Goal: Transaction & Acquisition: Purchase product/service

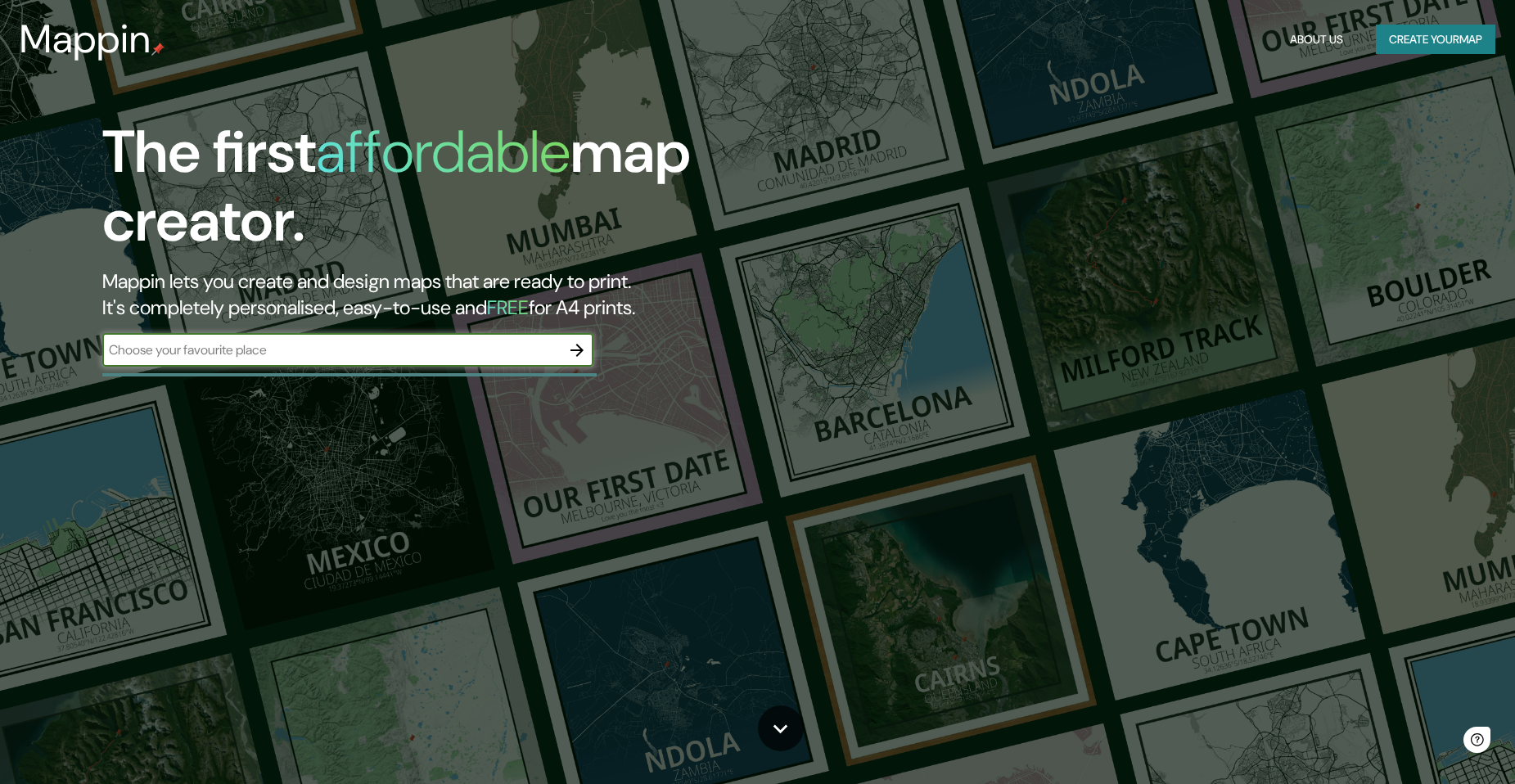
click at [408, 358] on input "text" at bounding box center [332, 350] width 459 height 19
type input "Jardines de san [PERSON_NAME]"
click at [581, 342] on icon "button" at bounding box center [577, 351] width 20 height 20
click at [216, 358] on input "text" at bounding box center [332, 350] width 459 height 19
type input "puebla"
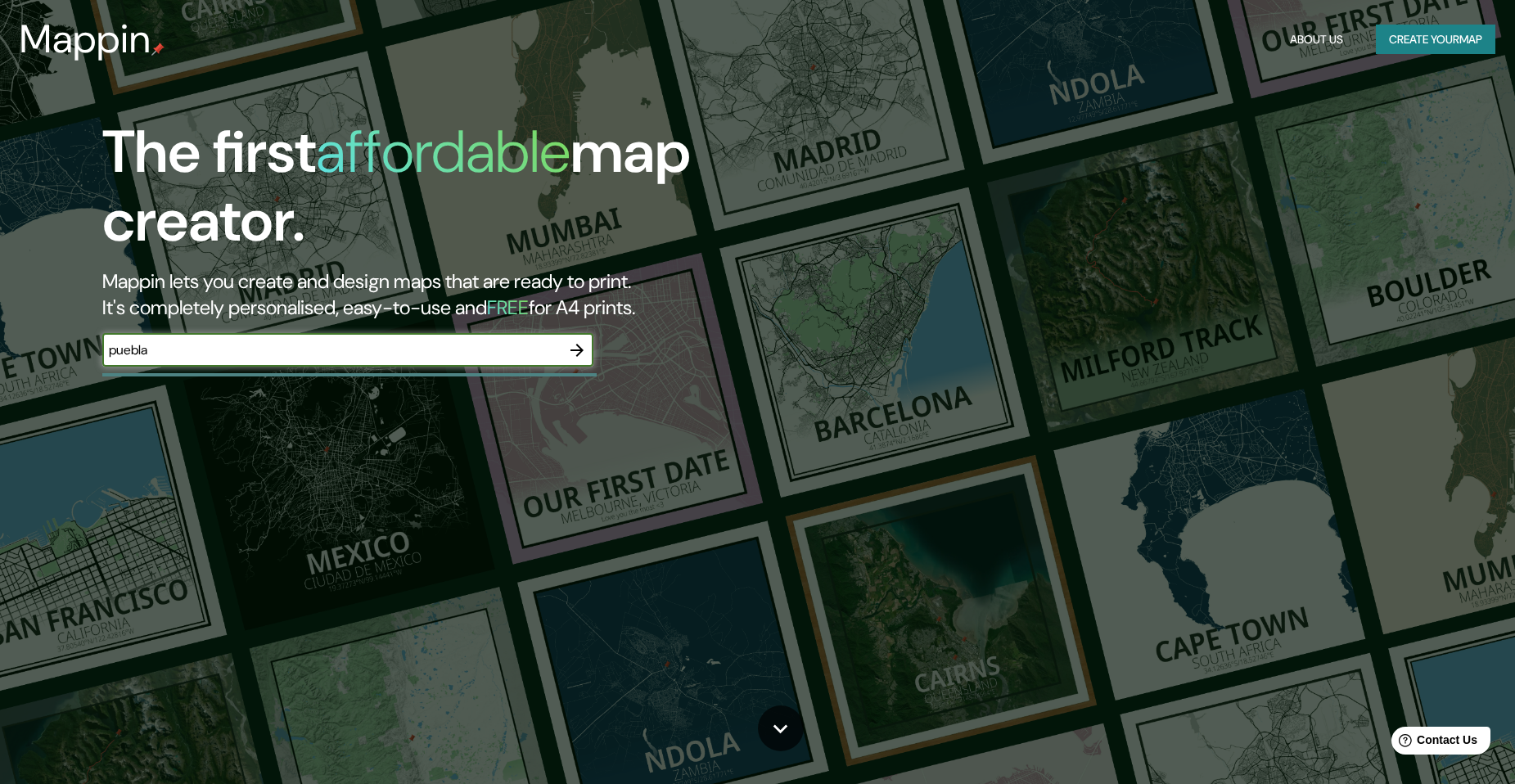
click at [568, 349] on icon "button" at bounding box center [577, 351] width 20 height 20
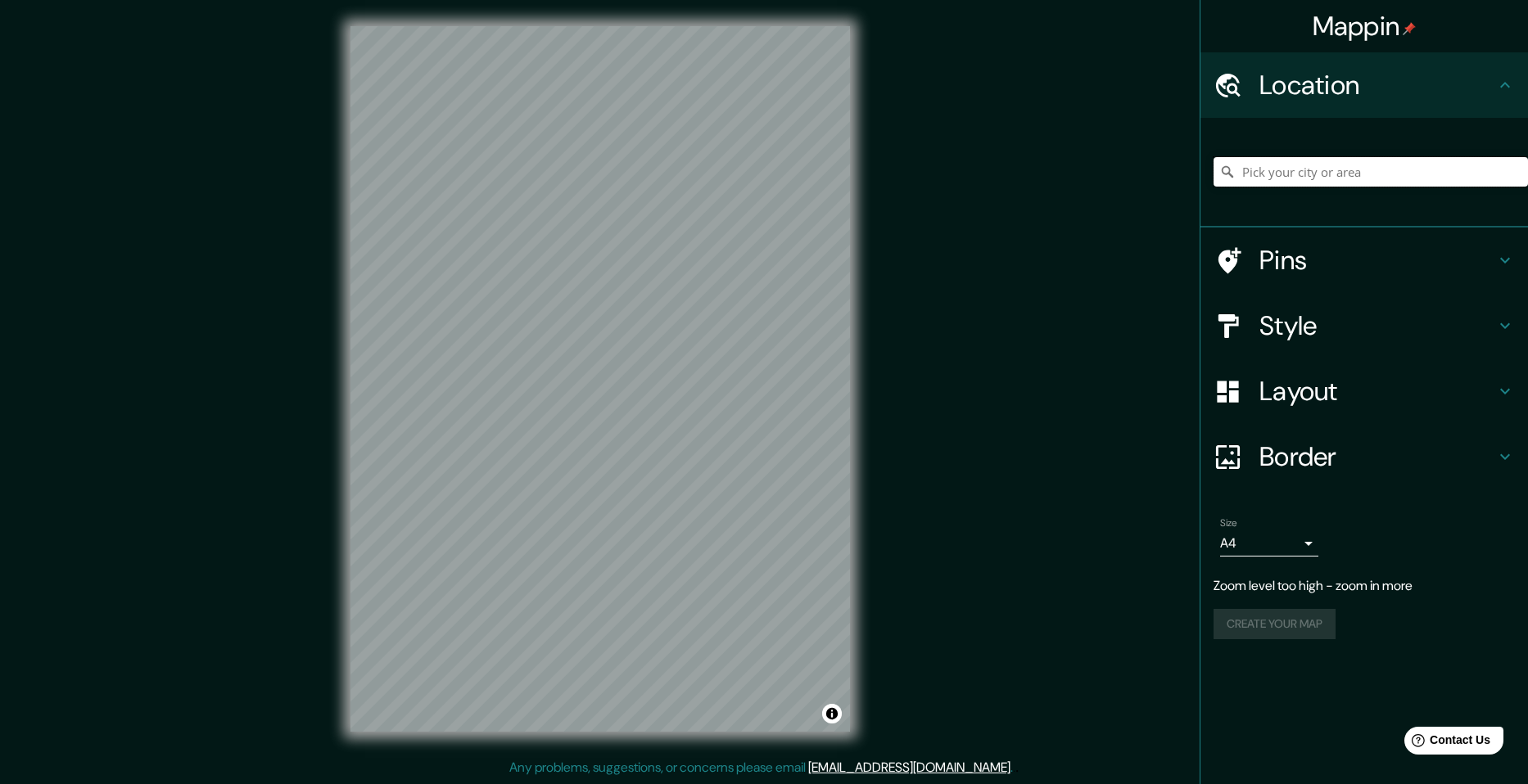
click at [1315, 168] on input "Pick your city or area" at bounding box center [1370, 171] width 315 height 30
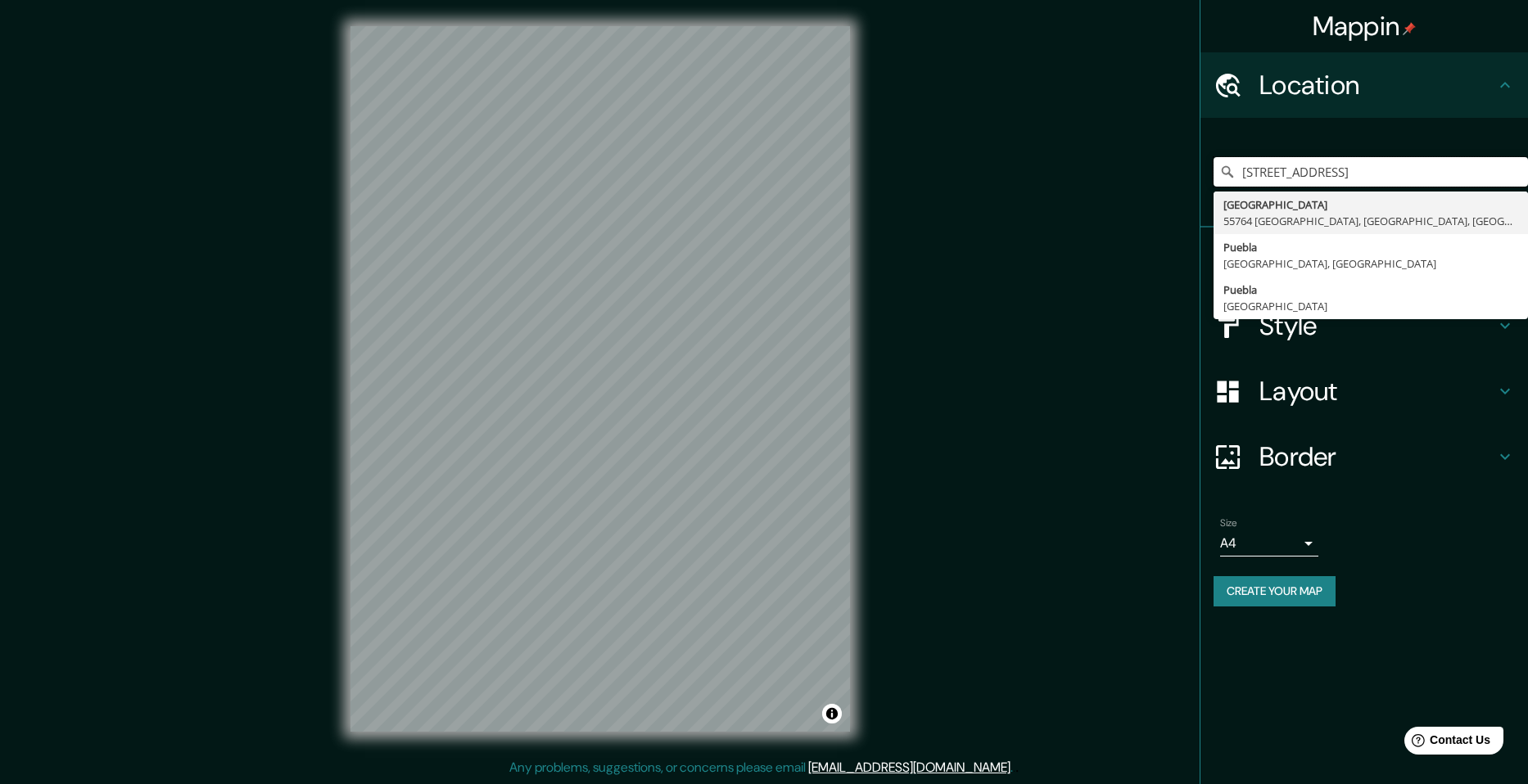
type input "[STREET_ADDRESS]"
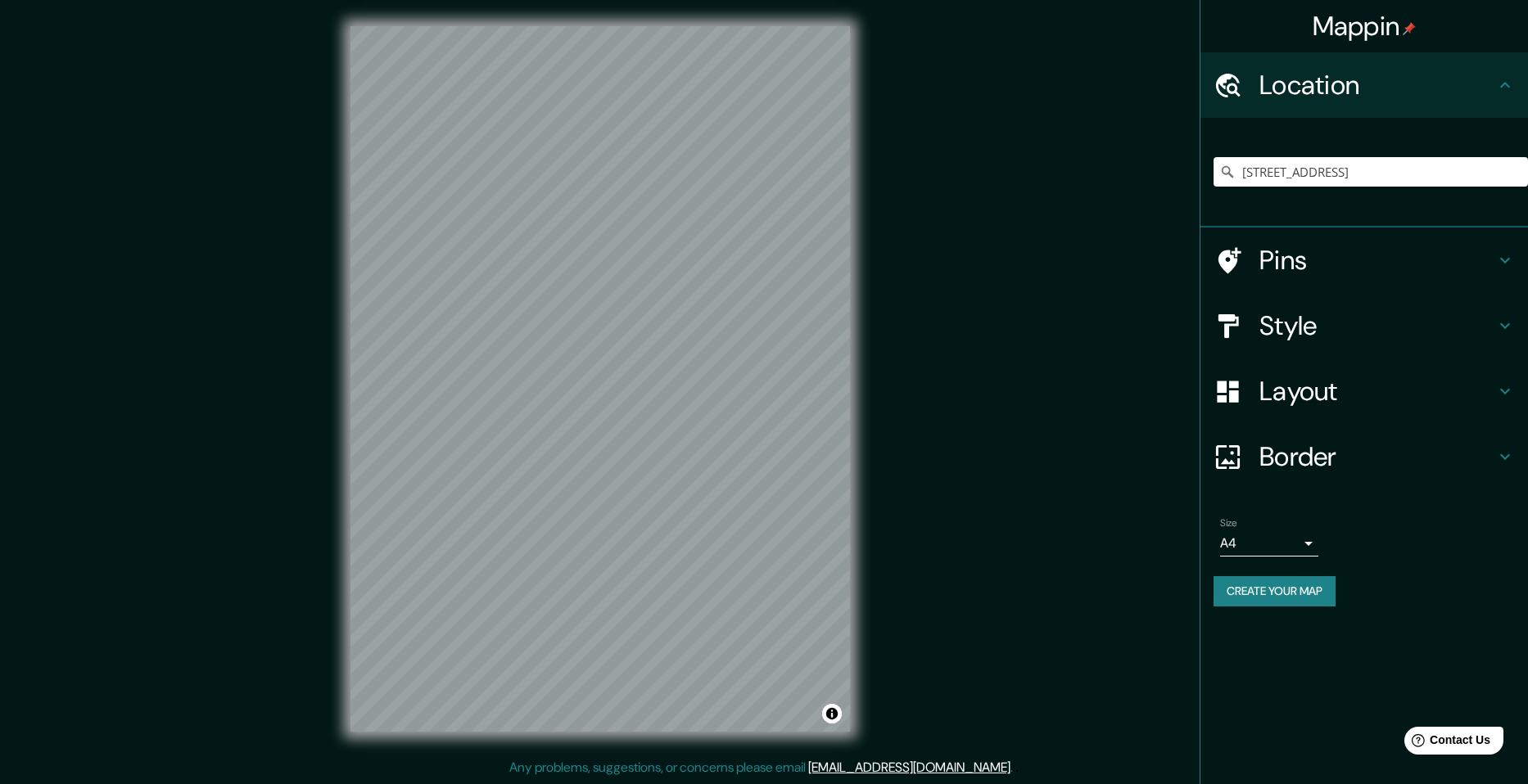
click at [1490, 400] on h4 "Layout" at bounding box center [1377, 391] width 236 height 32
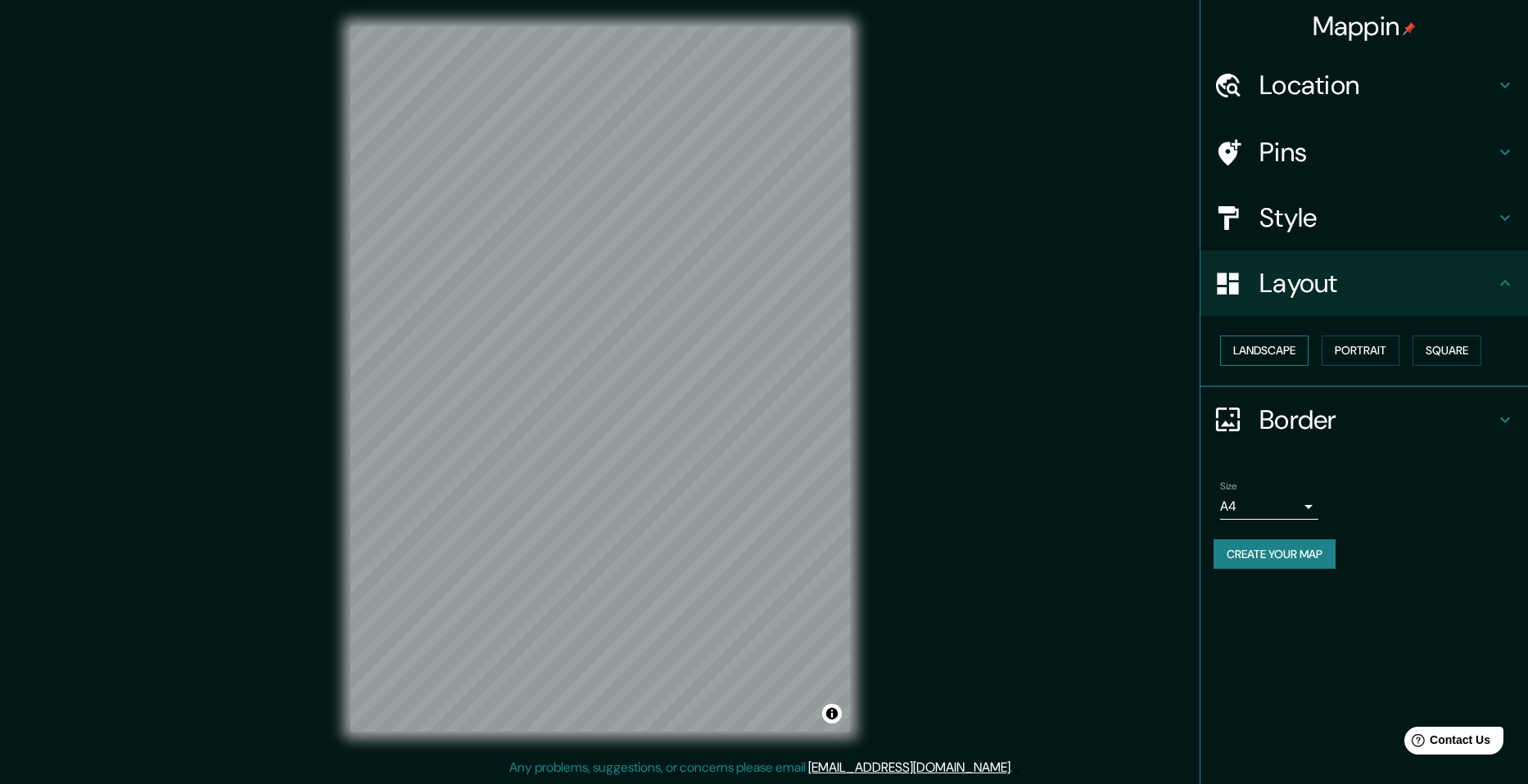
click at [1287, 350] on button "Landscape" at bounding box center [1264, 351] width 88 height 31
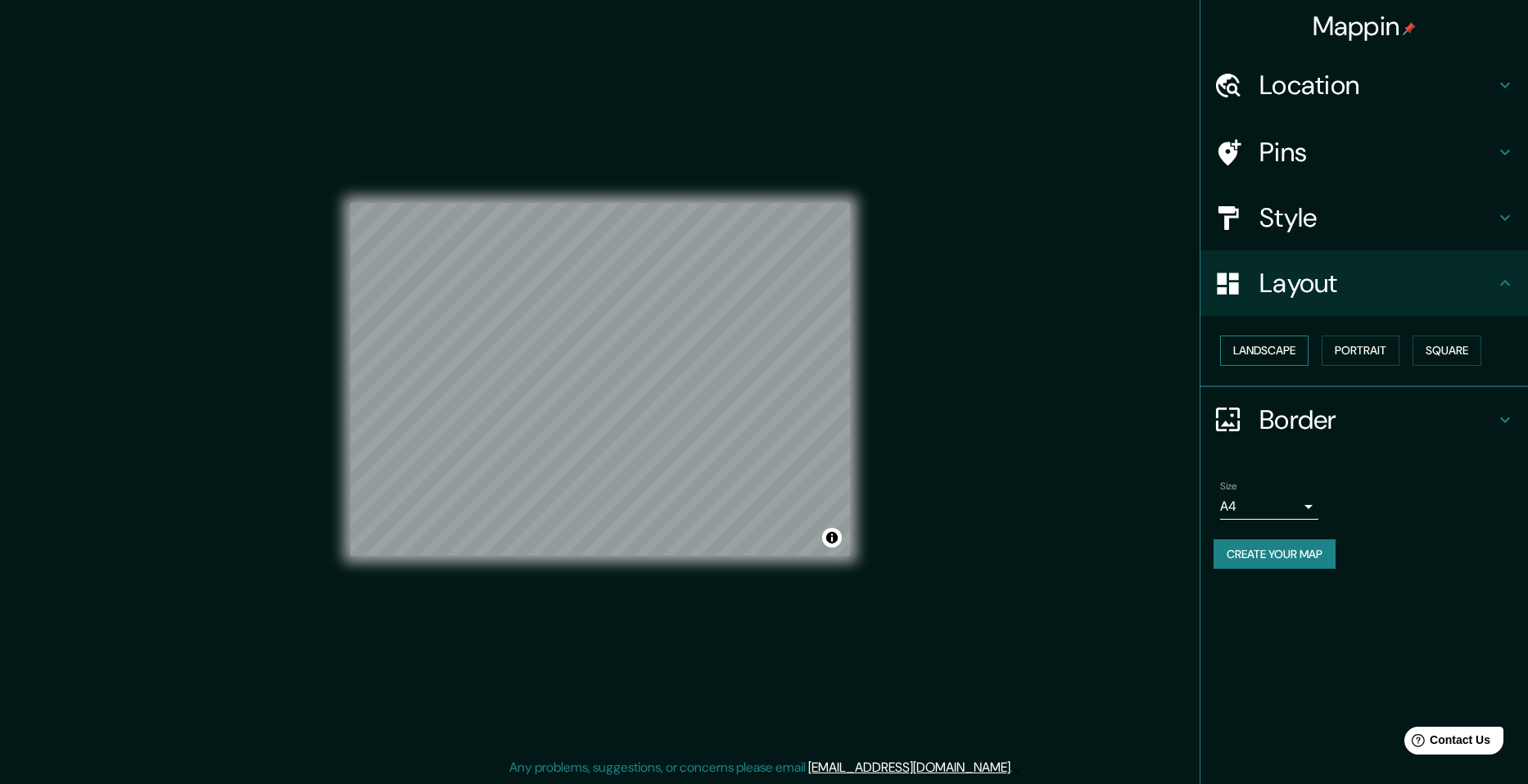
click at [1287, 350] on button "Landscape" at bounding box center [1264, 351] width 88 height 31
click at [1354, 342] on button "Portrait" at bounding box center [1360, 351] width 78 height 31
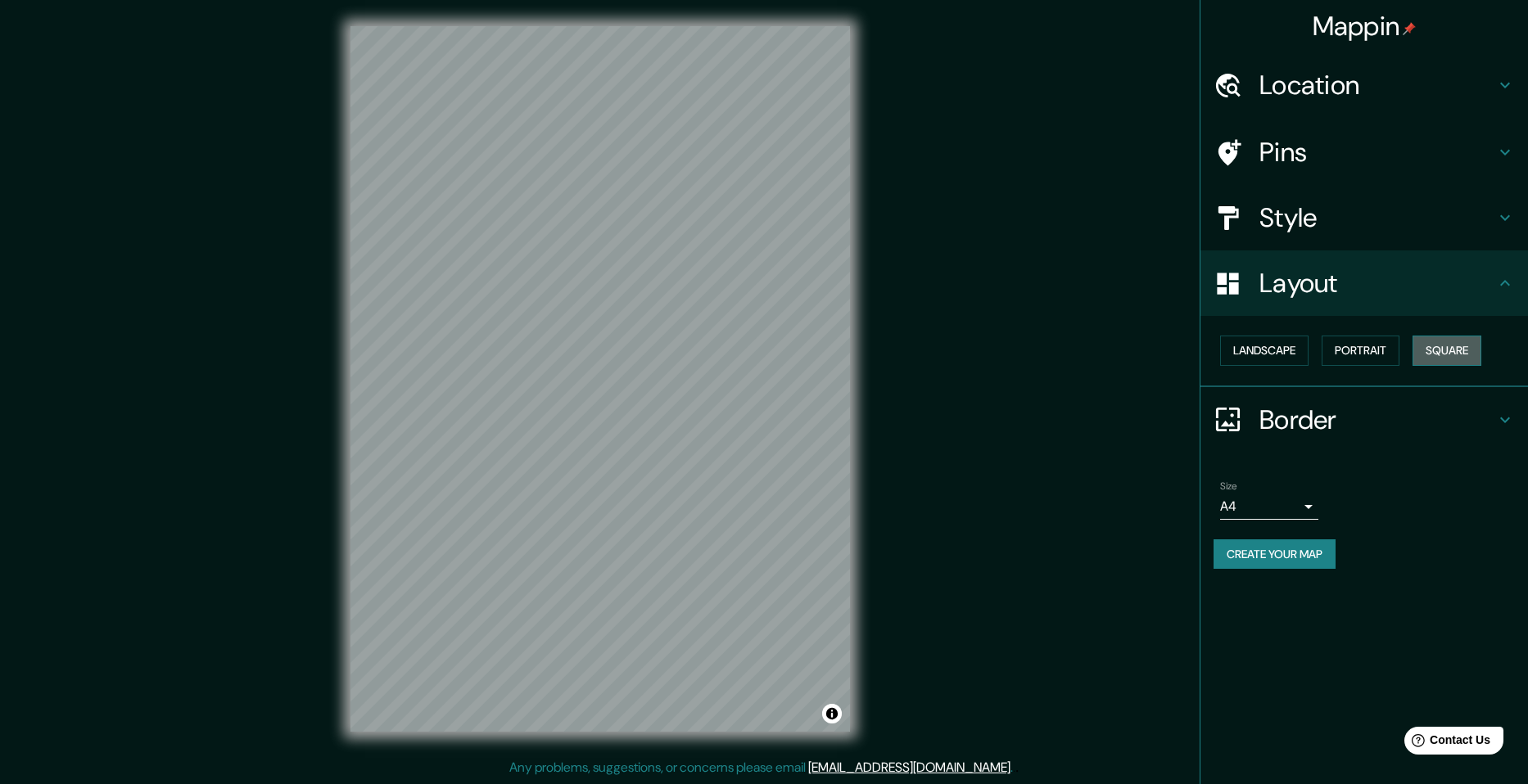
click at [1441, 347] on button "Square" at bounding box center [1447, 351] width 69 height 31
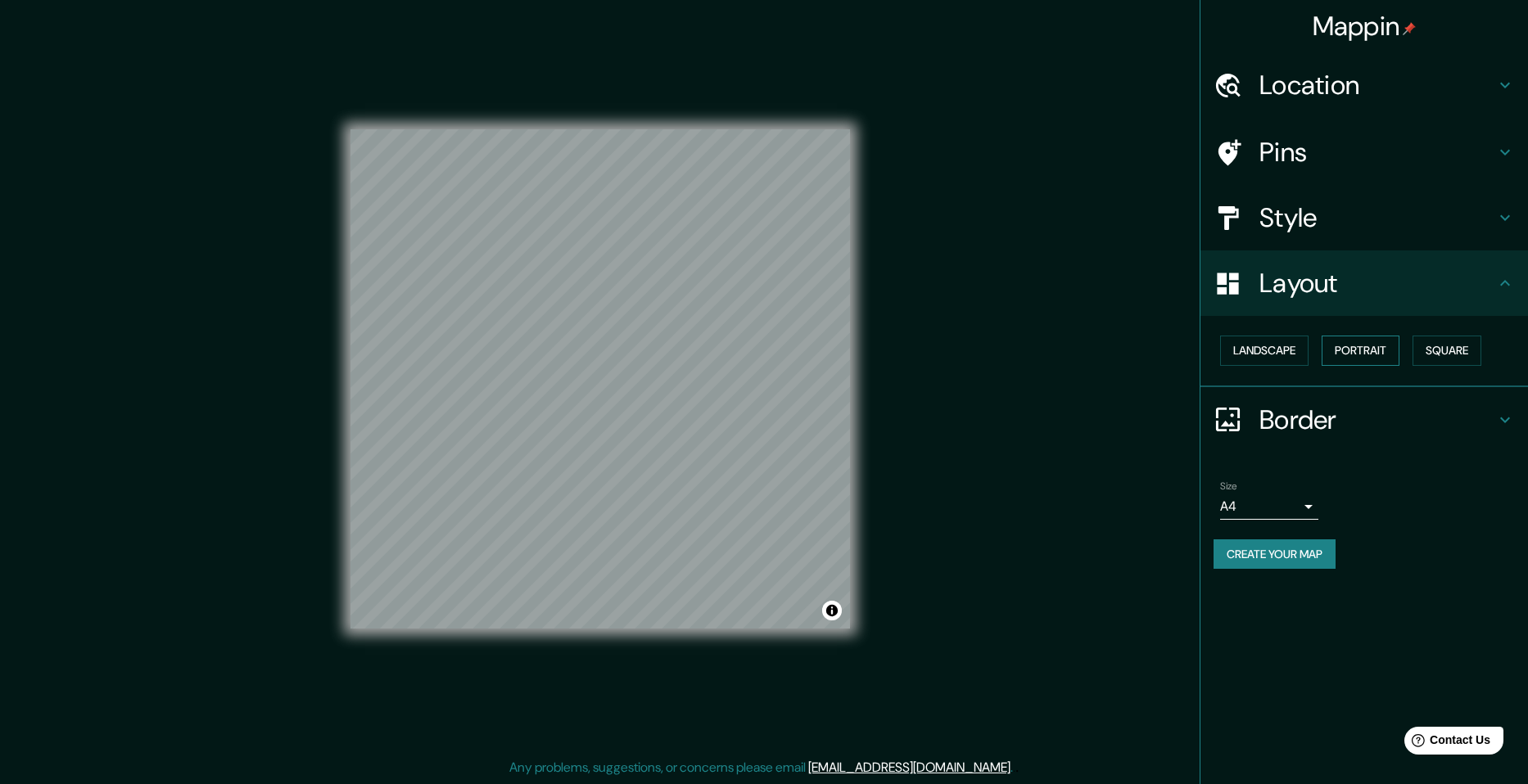
click at [1350, 345] on button "Portrait" at bounding box center [1360, 351] width 78 height 31
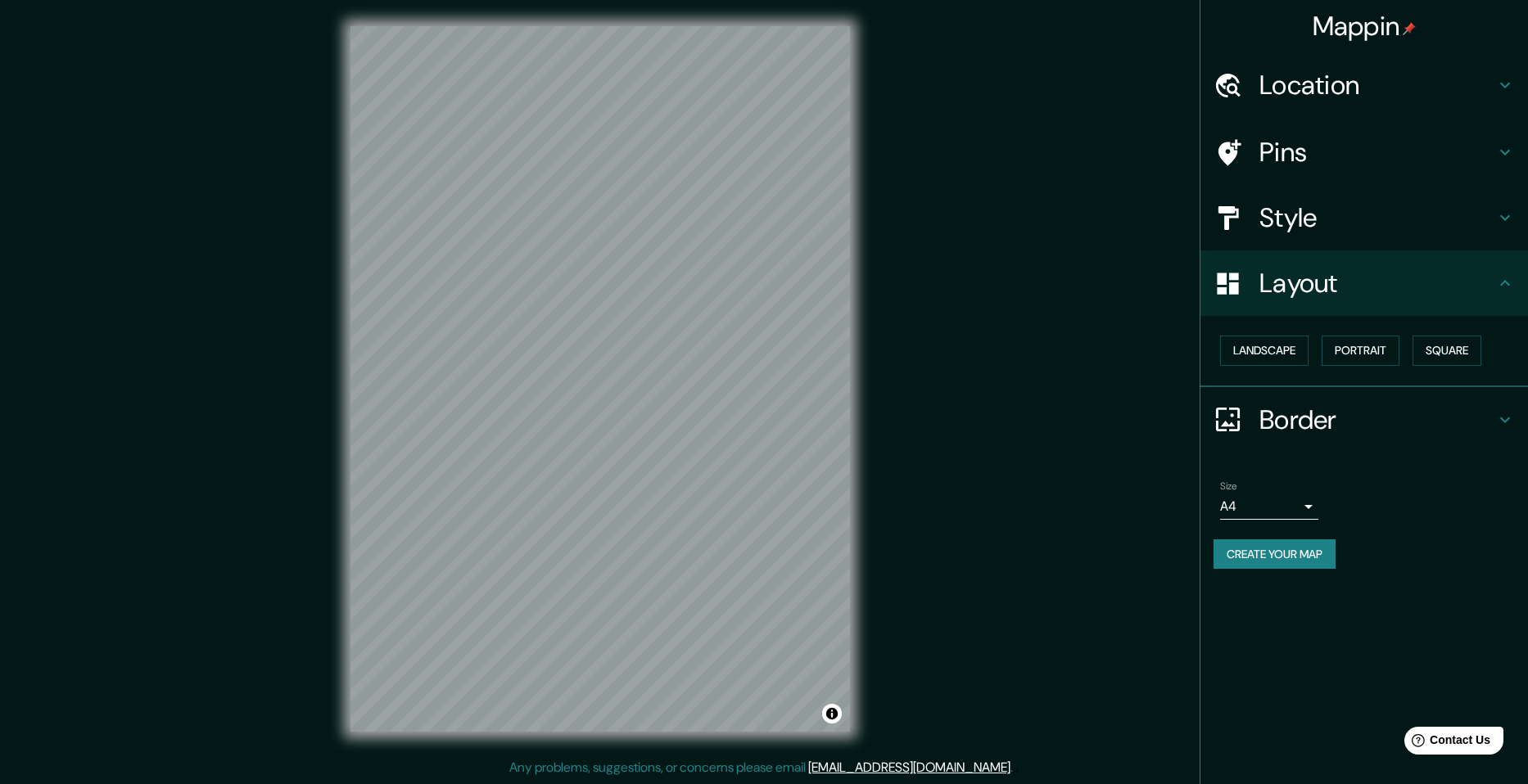
click at [1421, 292] on h4 "Layout" at bounding box center [1377, 283] width 236 height 32
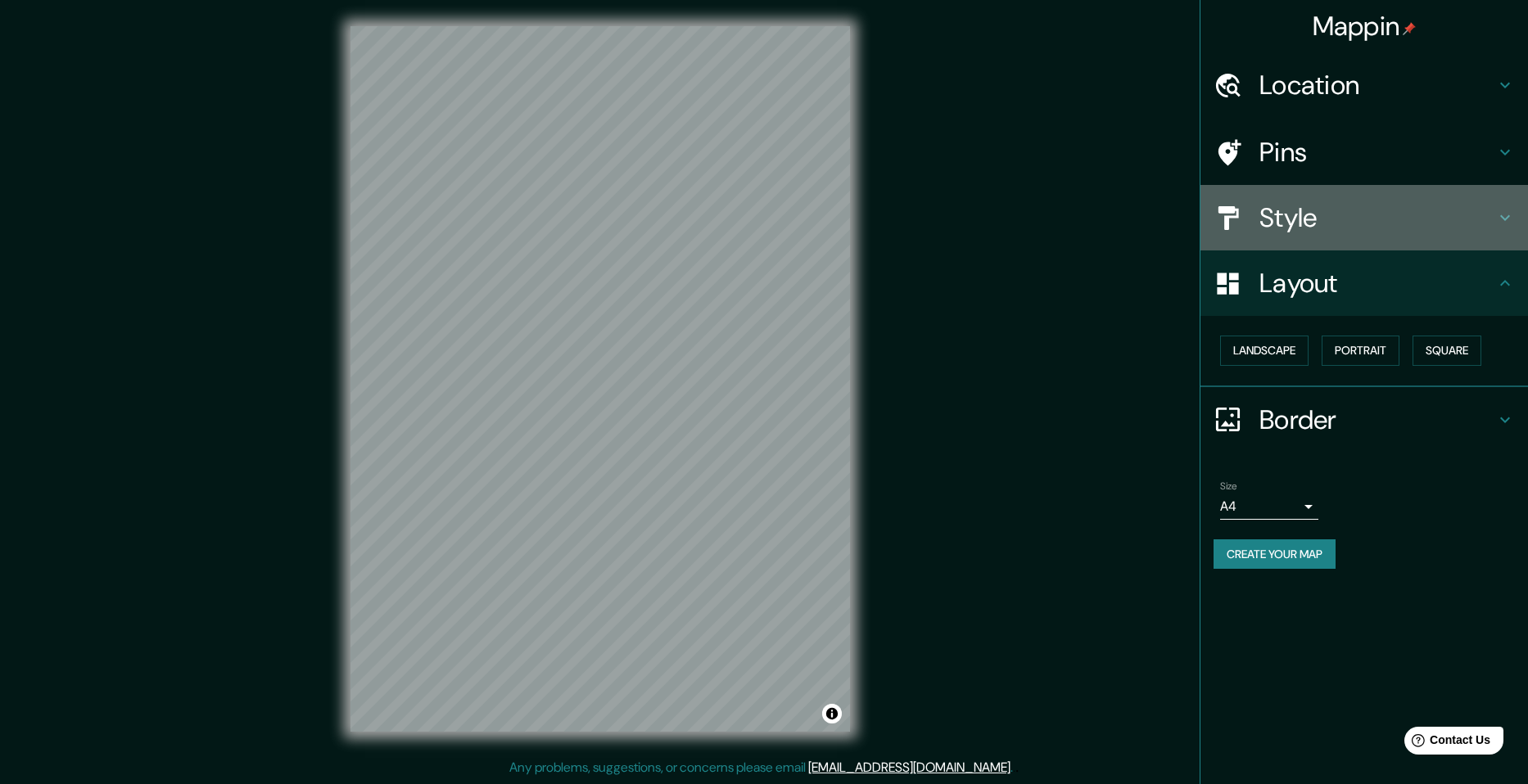
click at [1414, 215] on h4 "Style" at bounding box center [1377, 217] width 236 height 32
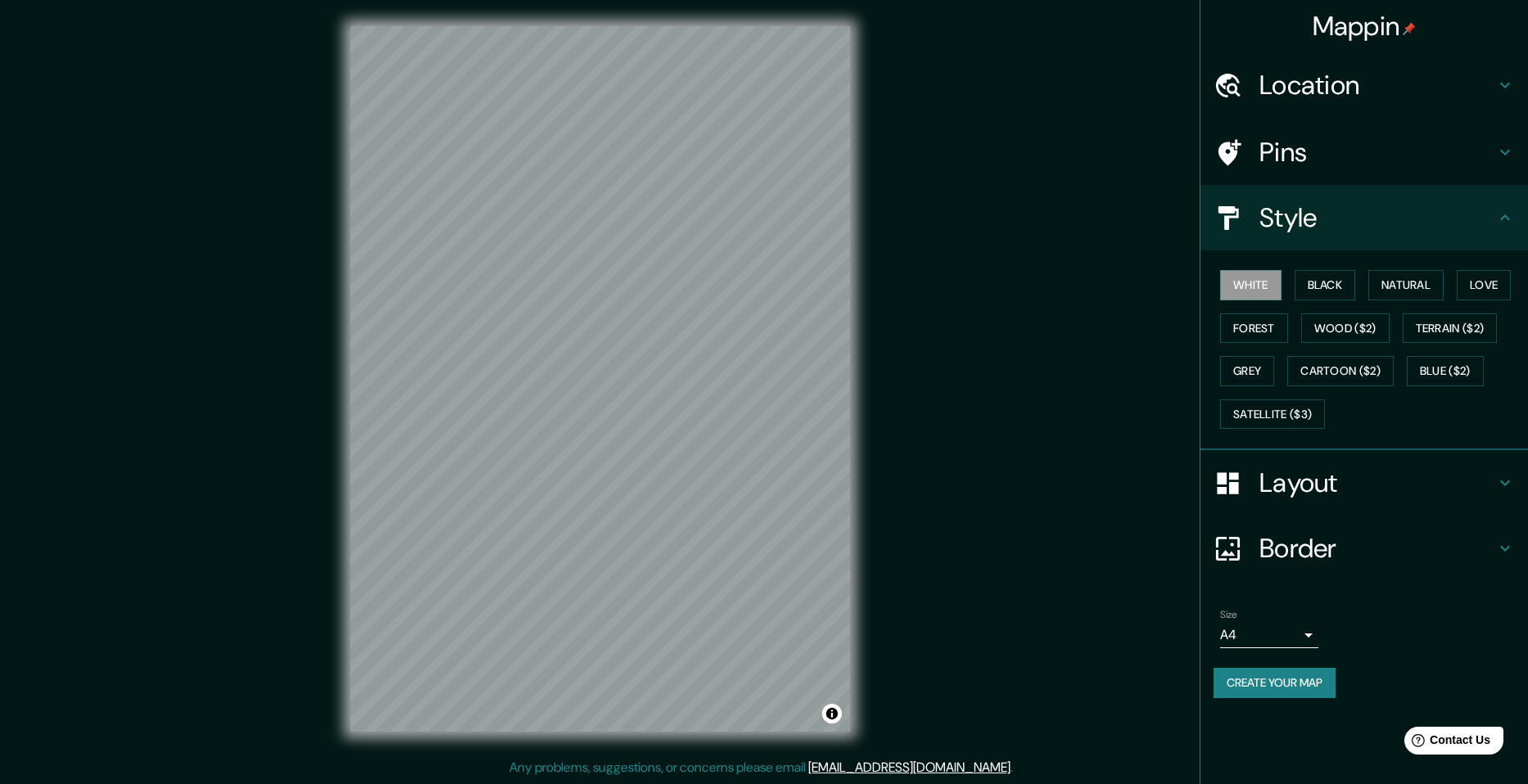
click at [1380, 216] on h4 "Style" at bounding box center [1377, 217] width 236 height 32
click at [1409, 290] on button "Natural" at bounding box center [1406, 286] width 76 height 31
click at [1336, 283] on button "Black" at bounding box center [1325, 286] width 61 height 31
click at [1395, 283] on button "Natural" at bounding box center [1406, 286] width 76 height 31
click at [1316, 279] on button "Black" at bounding box center [1325, 286] width 61 height 31
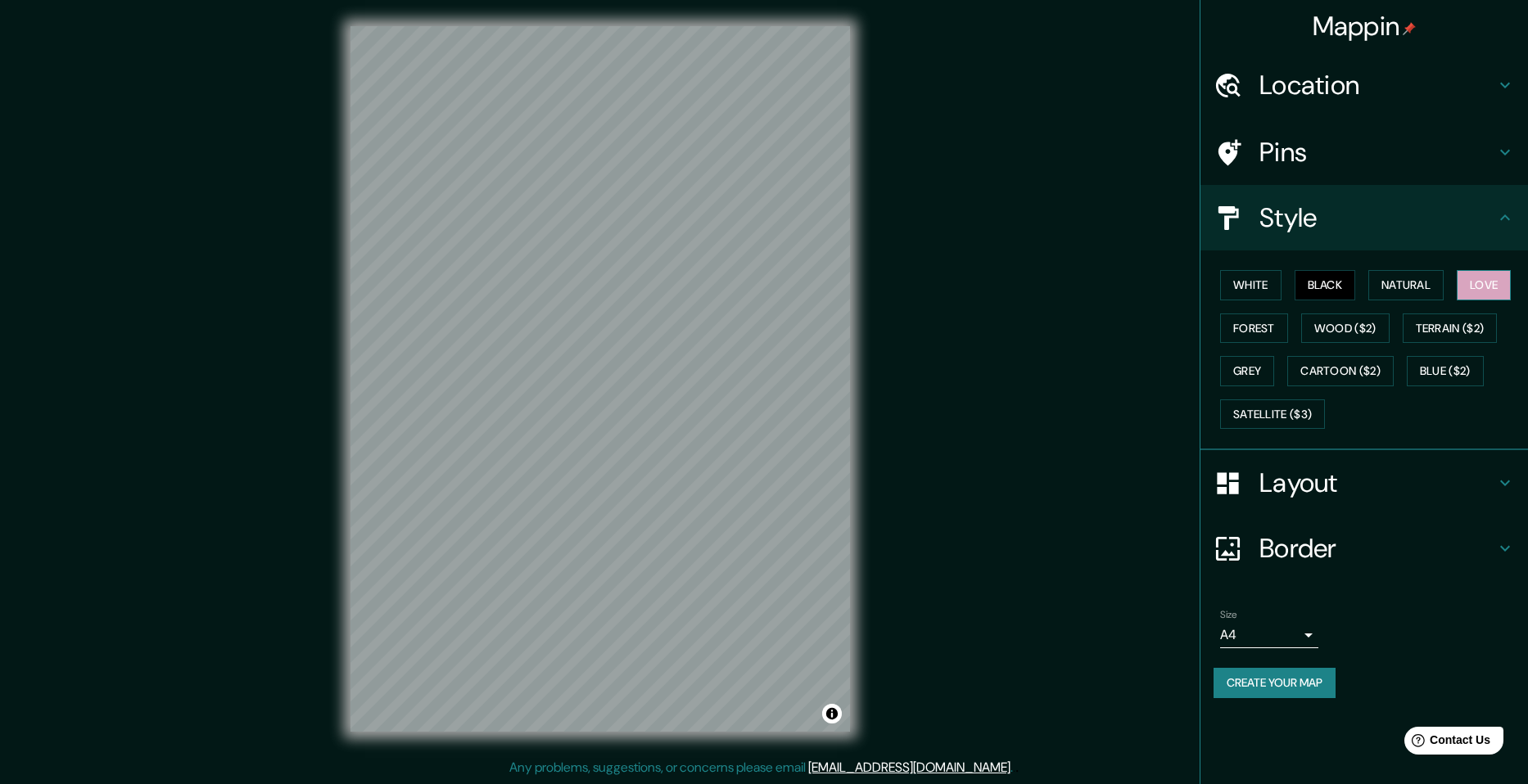
click at [1492, 278] on button "Love" at bounding box center [1484, 286] width 54 height 31
click at [1245, 293] on button "White" at bounding box center [1250, 286] width 61 height 31
click at [1242, 334] on button "Forest" at bounding box center [1253, 329] width 68 height 31
click at [1406, 286] on button "Natural" at bounding box center [1406, 286] width 76 height 31
click at [1250, 367] on button "Grey" at bounding box center [1247, 371] width 54 height 31
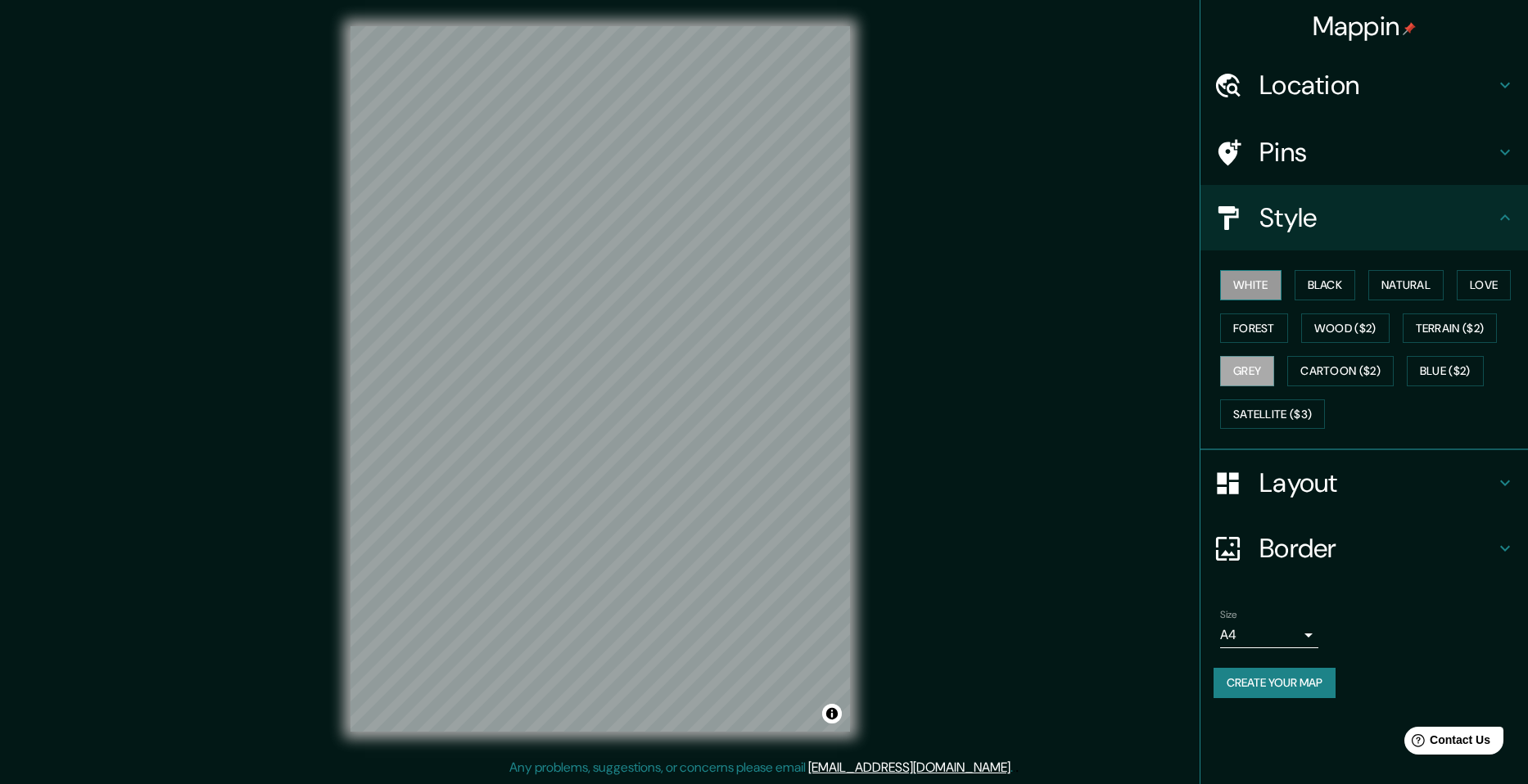
click at [1251, 286] on button "White" at bounding box center [1250, 286] width 61 height 31
click at [1324, 285] on button "Black" at bounding box center [1325, 286] width 61 height 31
click at [1285, 303] on div "White Black Natural Love Forest Wood ($2) Terrain ($2) Grey Cartoon ($2) Blue (…" at bounding box center [1370, 349] width 315 height 172
click at [1272, 317] on button "Forest" at bounding box center [1253, 329] width 68 height 31
click at [1338, 325] on button "Wood ($2)" at bounding box center [1345, 329] width 88 height 31
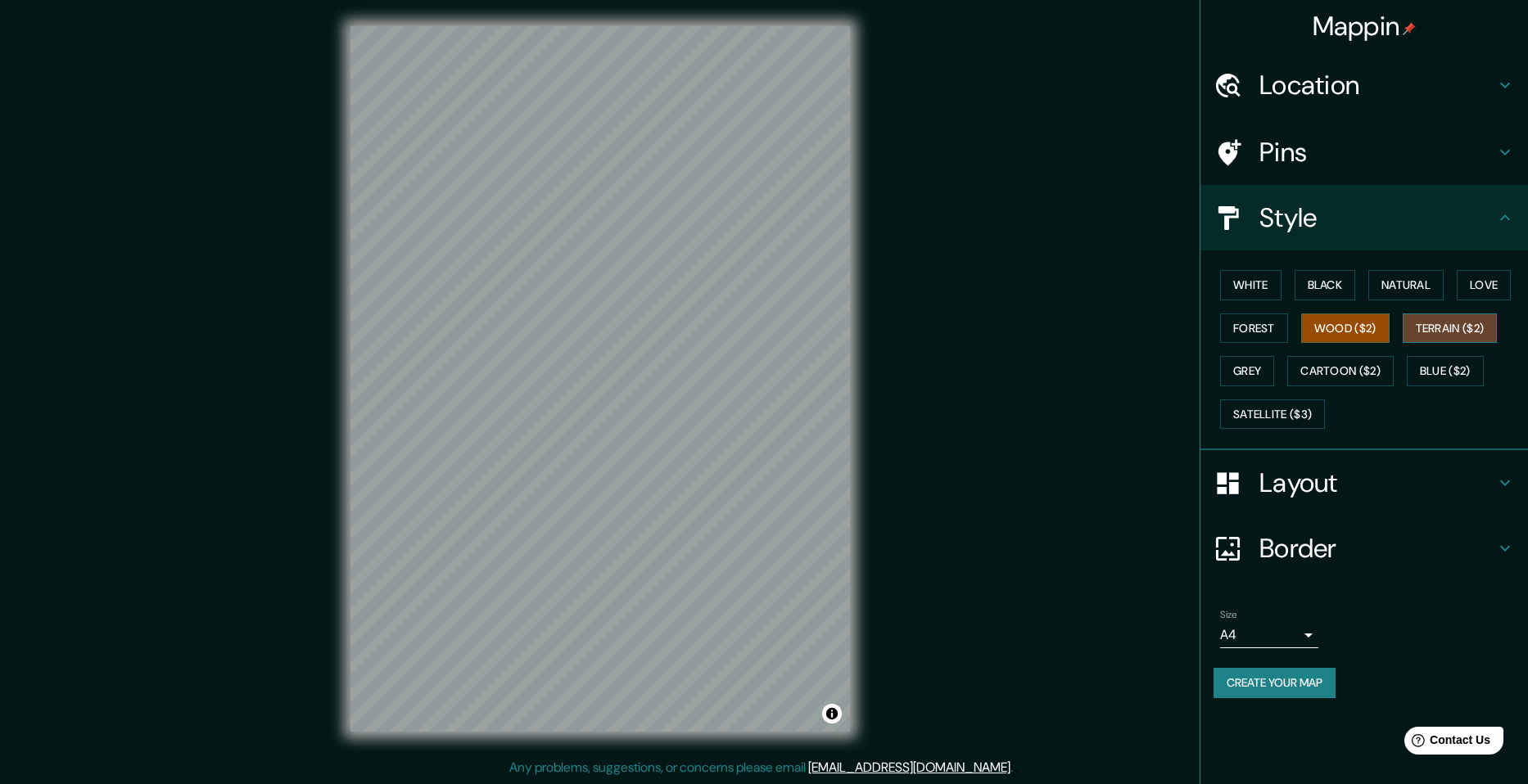
click at [1434, 335] on button "Terrain ($2)" at bounding box center [1450, 329] width 95 height 31
click at [1381, 366] on button "Cartoon ($2)" at bounding box center [1340, 371] width 106 height 31
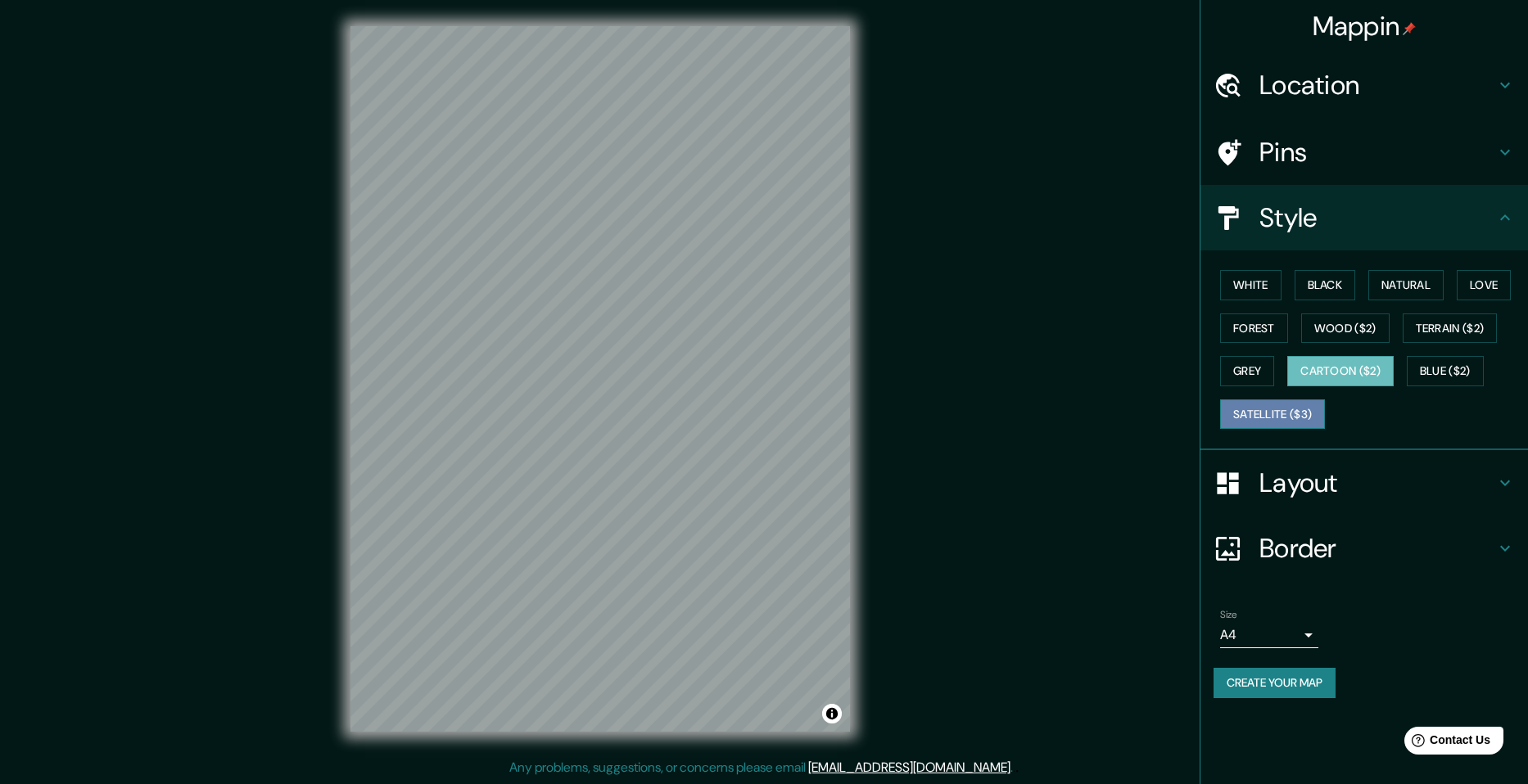
click at [1308, 415] on button "Satellite ($3)" at bounding box center [1272, 415] width 105 height 31
click at [1325, 363] on button "Cartoon ($2)" at bounding box center [1340, 371] width 106 height 31
click at [1443, 370] on button "Blue ($2)" at bounding box center [1445, 371] width 77 height 31
click at [1377, 363] on button "Cartoon ($2)" at bounding box center [1340, 371] width 106 height 31
click at [1285, 195] on div "Style" at bounding box center [1364, 217] width 327 height 66
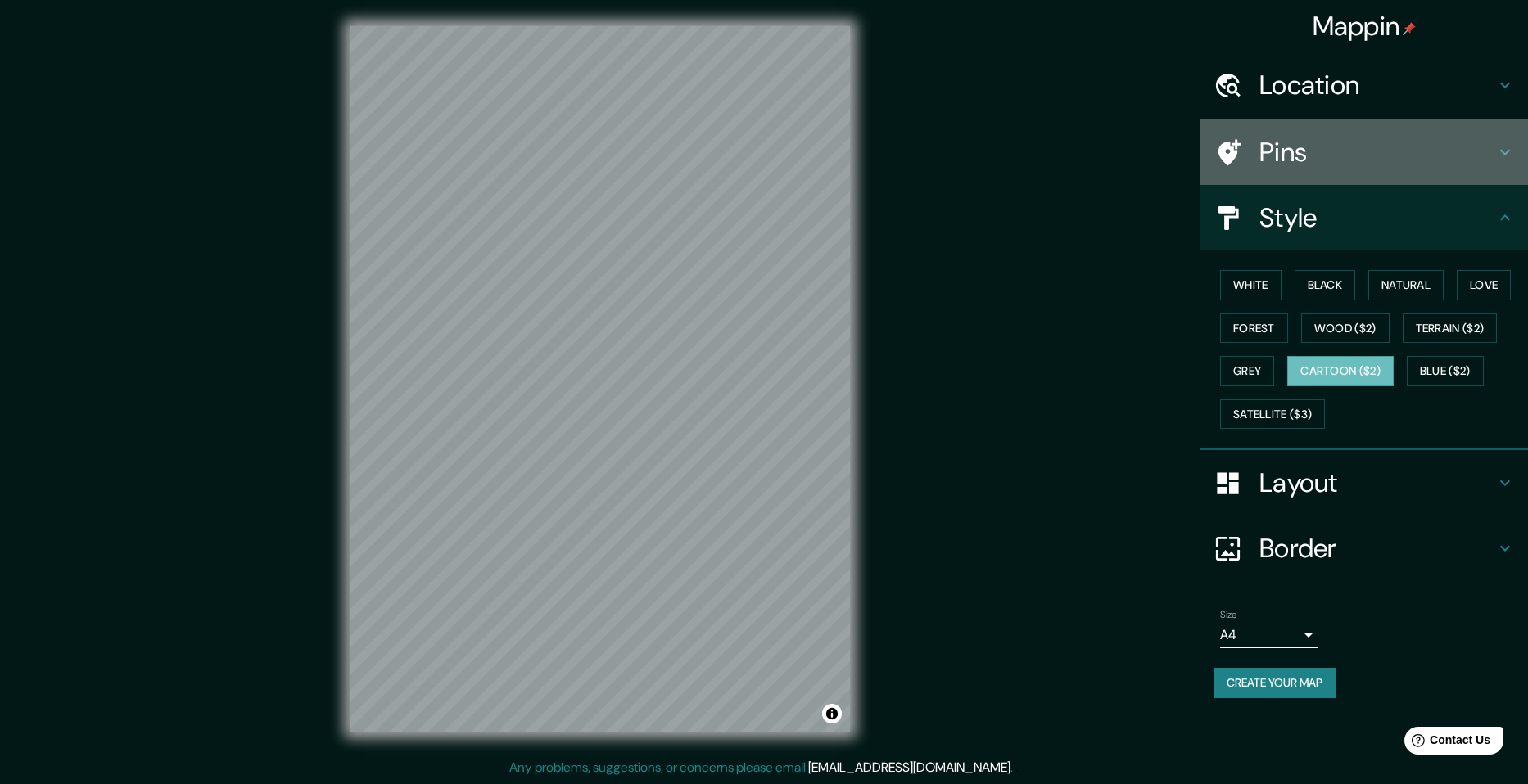
click at [1314, 156] on h4 "Pins" at bounding box center [1377, 152] width 236 height 32
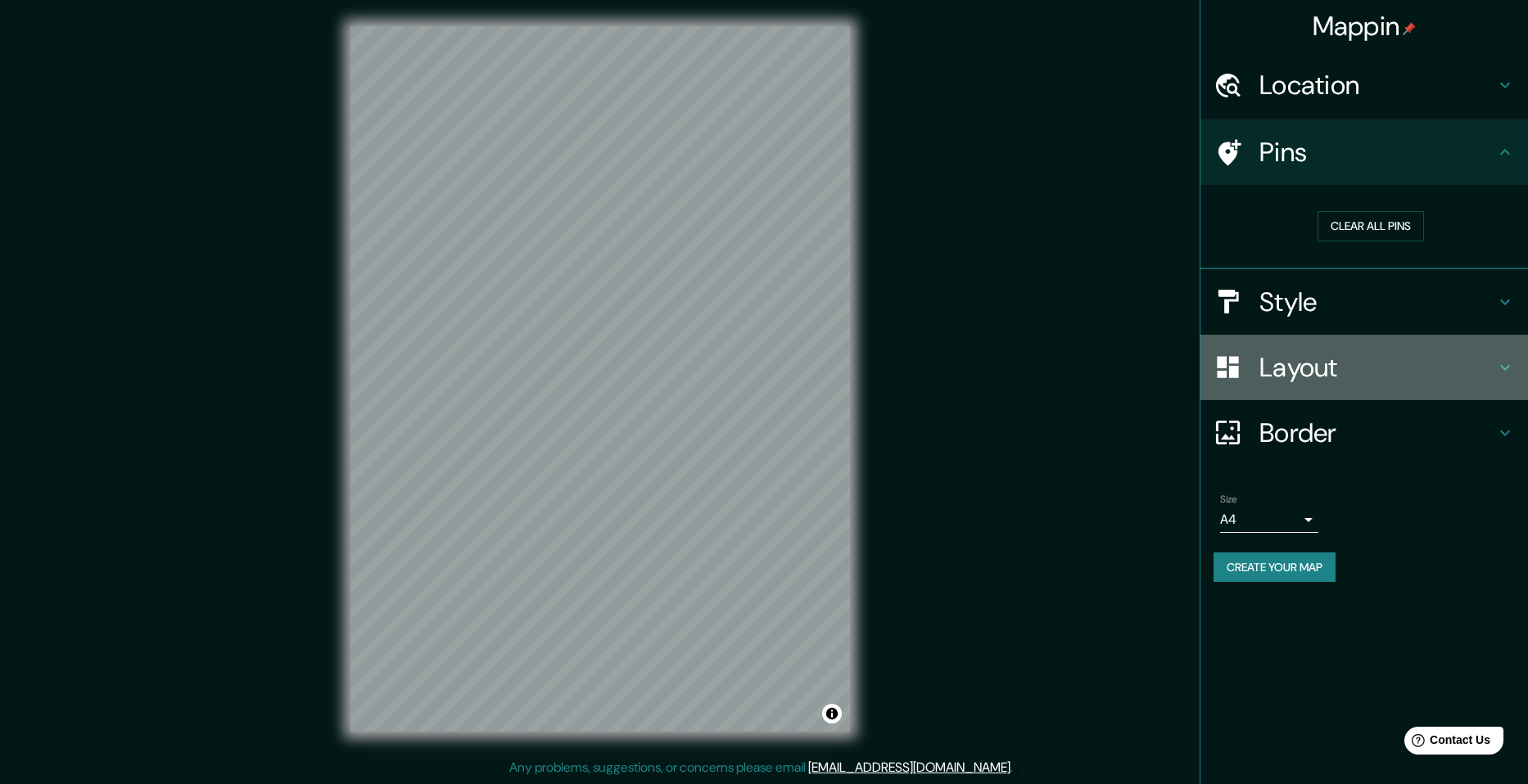
click at [1324, 377] on h4 "Layout" at bounding box center [1377, 368] width 236 height 32
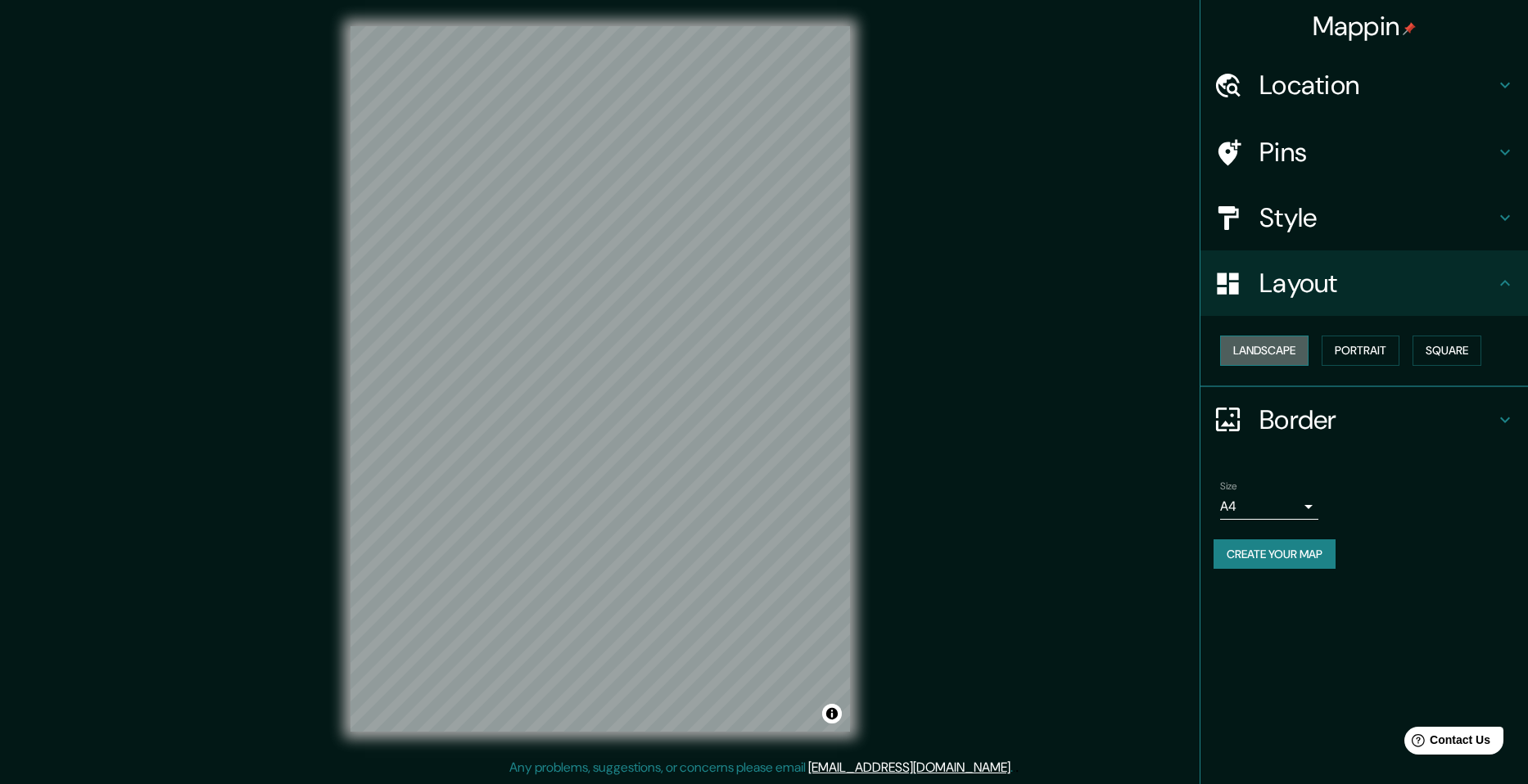
click at [1246, 354] on button "Landscape" at bounding box center [1264, 351] width 88 height 31
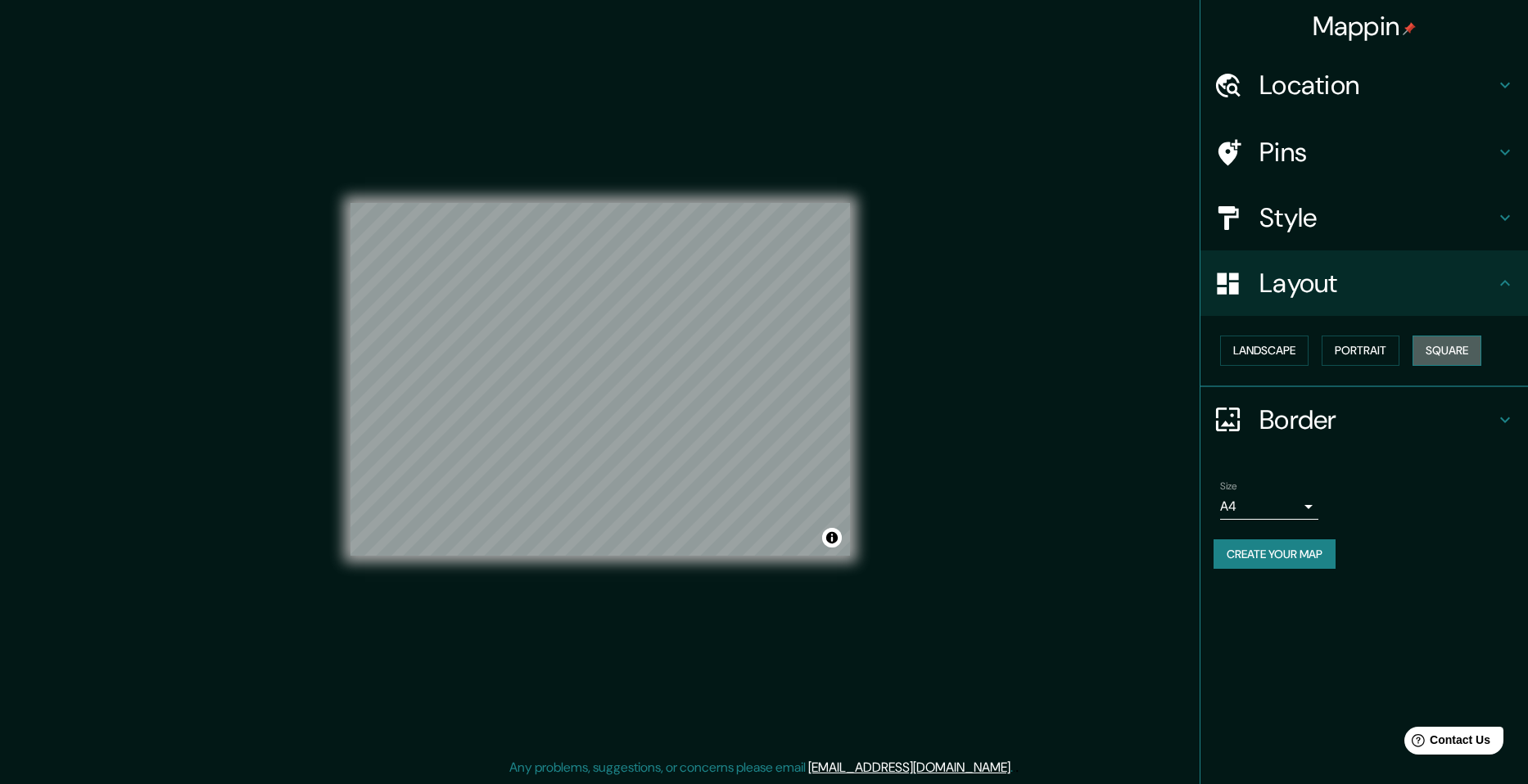
click at [1436, 346] on button "Square" at bounding box center [1447, 351] width 69 height 31
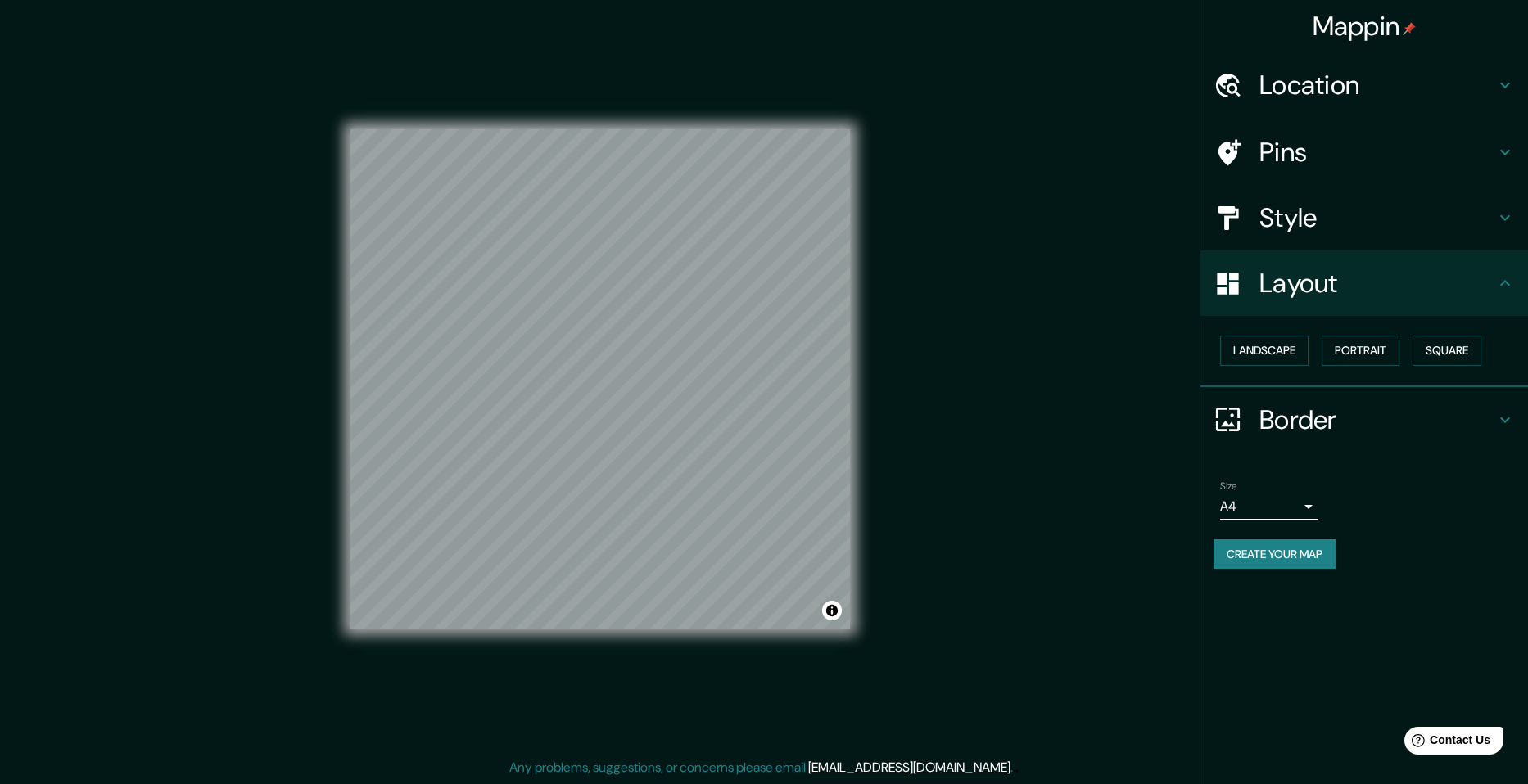
click at [1286, 141] on h4 "Pins" at bounding box center [1377, 152] width 236 height 32
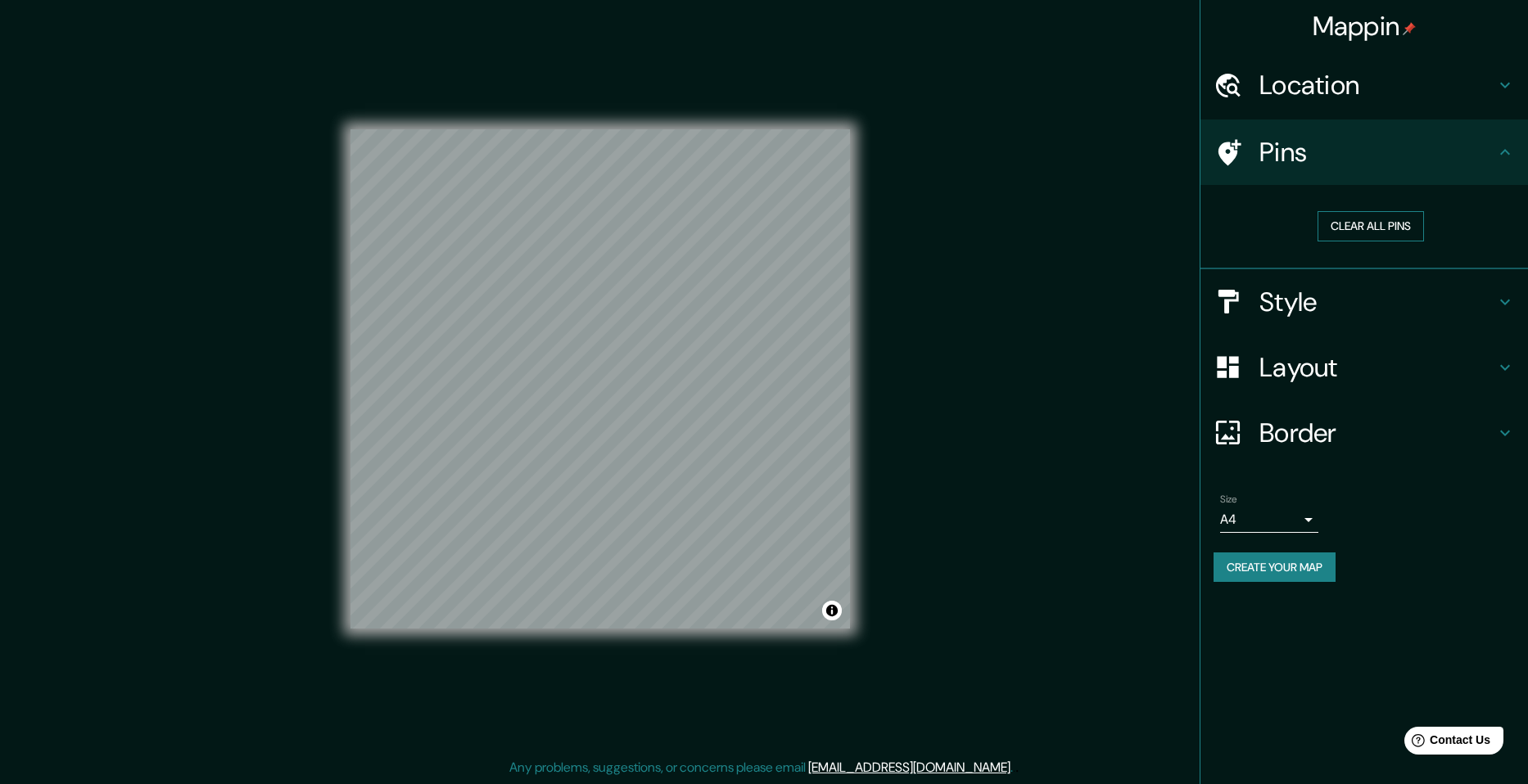
click at [1393, 232] on button "Clear all pins" at bounding box center [1371, 226] width 106 height 31
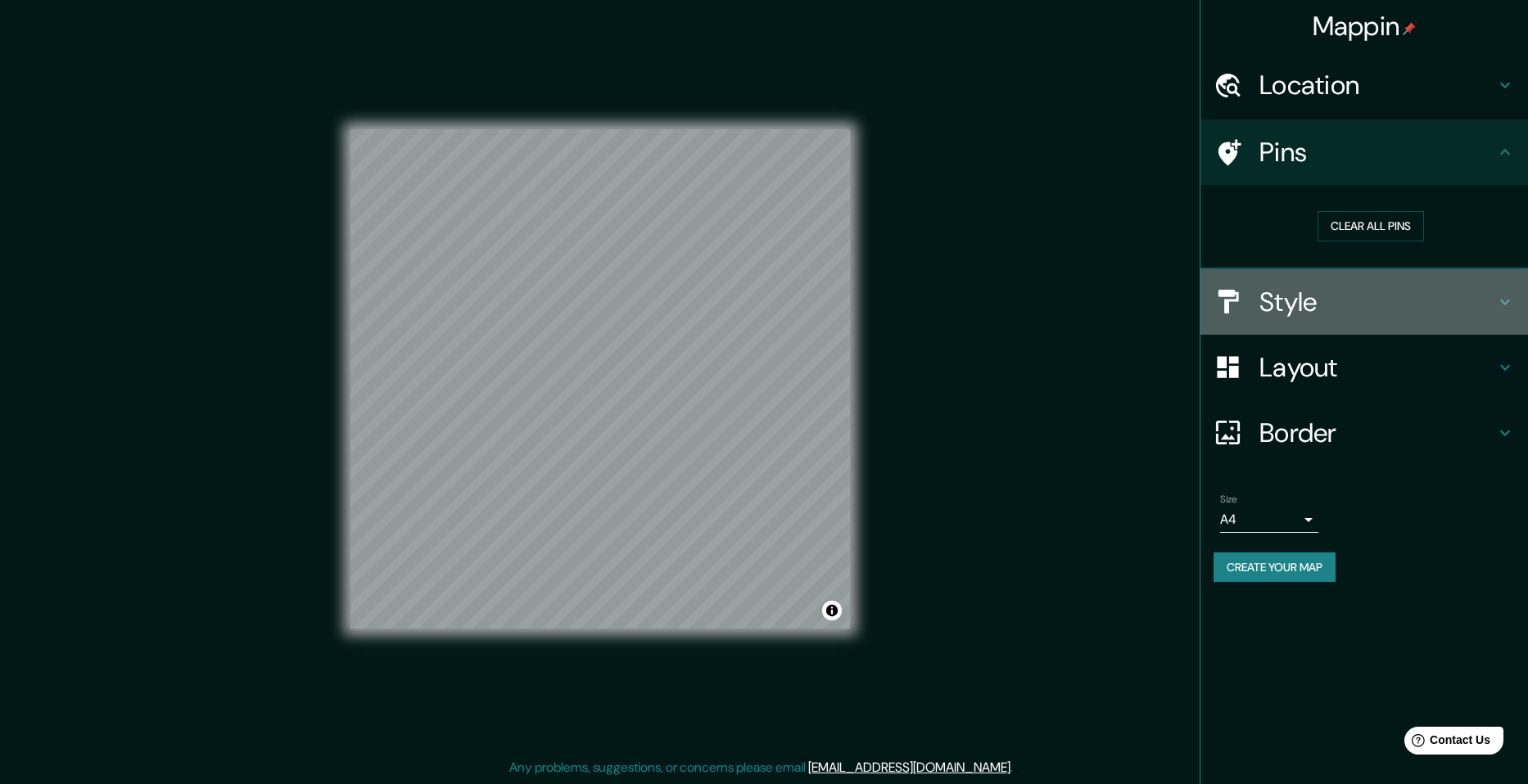
click at [1337, 289] on h4 "Style" at bounding box center [1377, 302] width 236 height 32
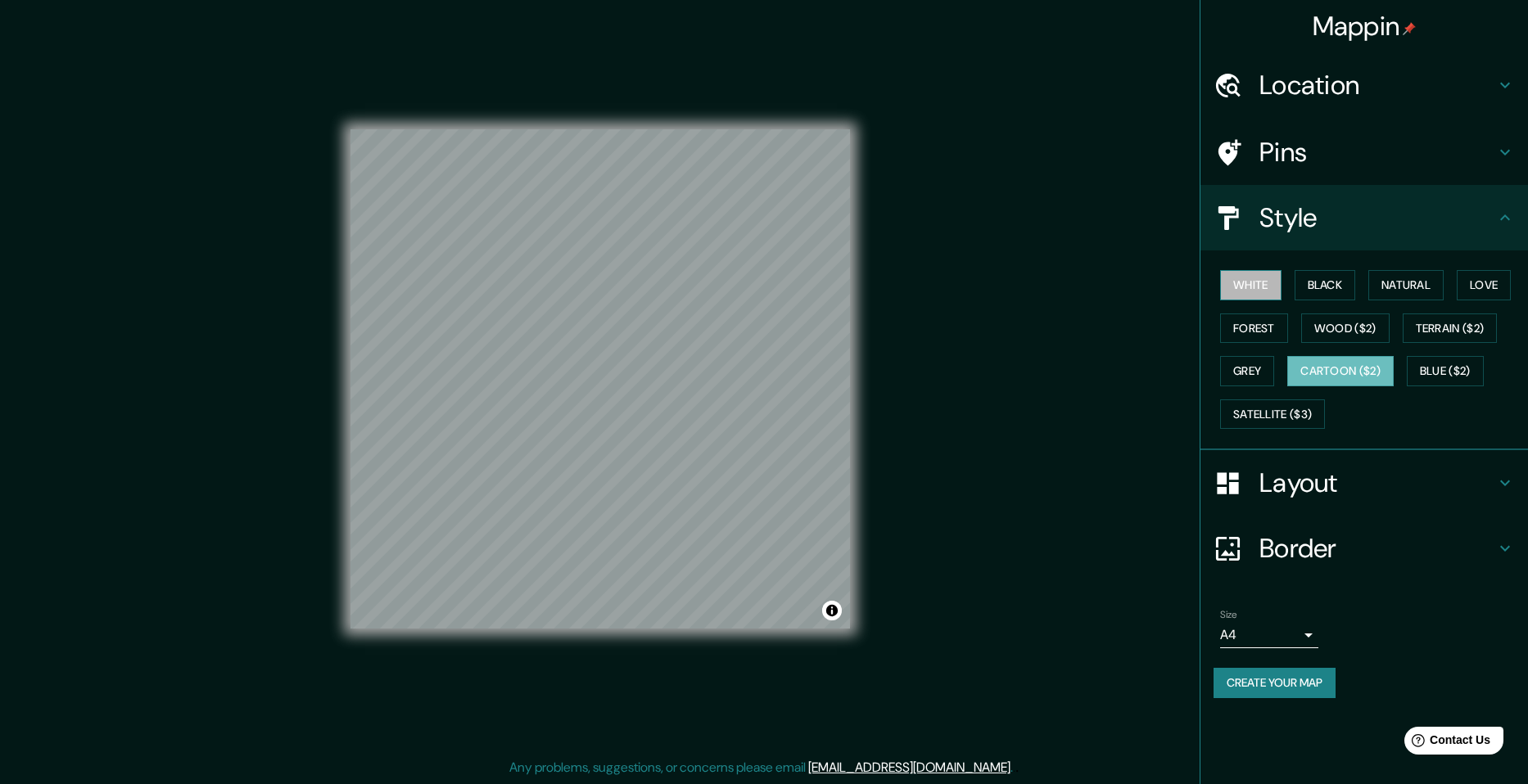
click at [1248, 271] on button "White" at bounding box center [1250, 286] width 61 height 31
click at [1360, 289] on div "White Black Natural Love Forest Wood ($2) Terrain ($2) Grey Cartoon ($2) Blue (…" at bounding box center [1370, 349] width 315 height 172
click at [1338, 285] on button "Black" at bounding box center [1325, 286] width 61 height 31
click at [1390, 281] on button "Natural" at bounding box center [1406, 286] width 76 height 31
